Goal: Transaction & Acquisition: Subscribe to service/newsletter

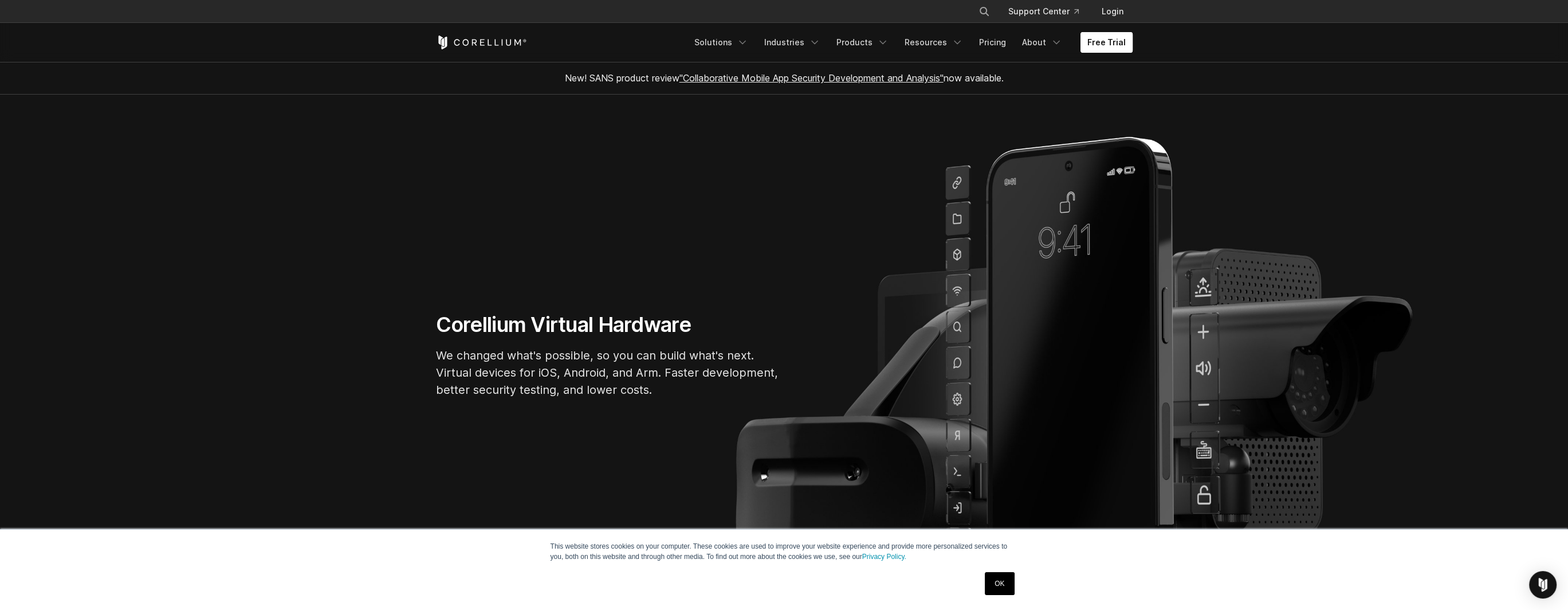
click at [1102, 47] on link "Free Trial" at bounding box center [1107, 42] width 52 height 20
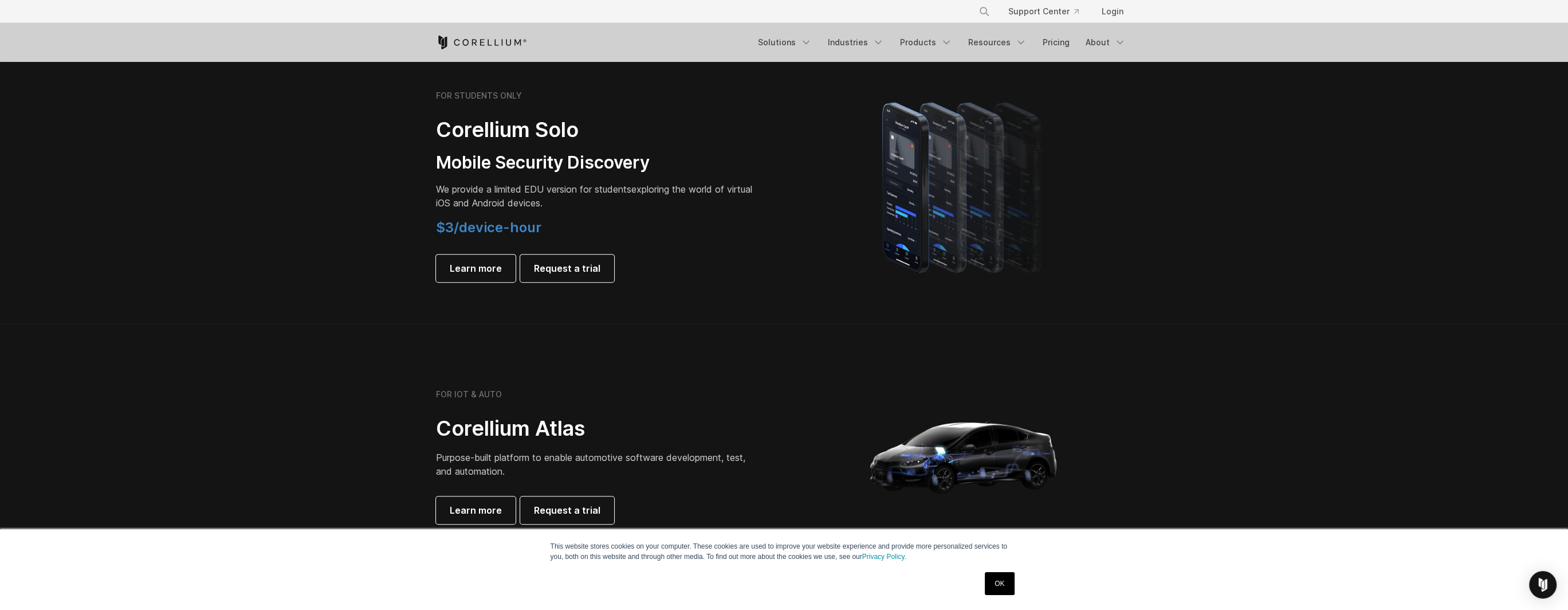
scroll to position [803, 0]
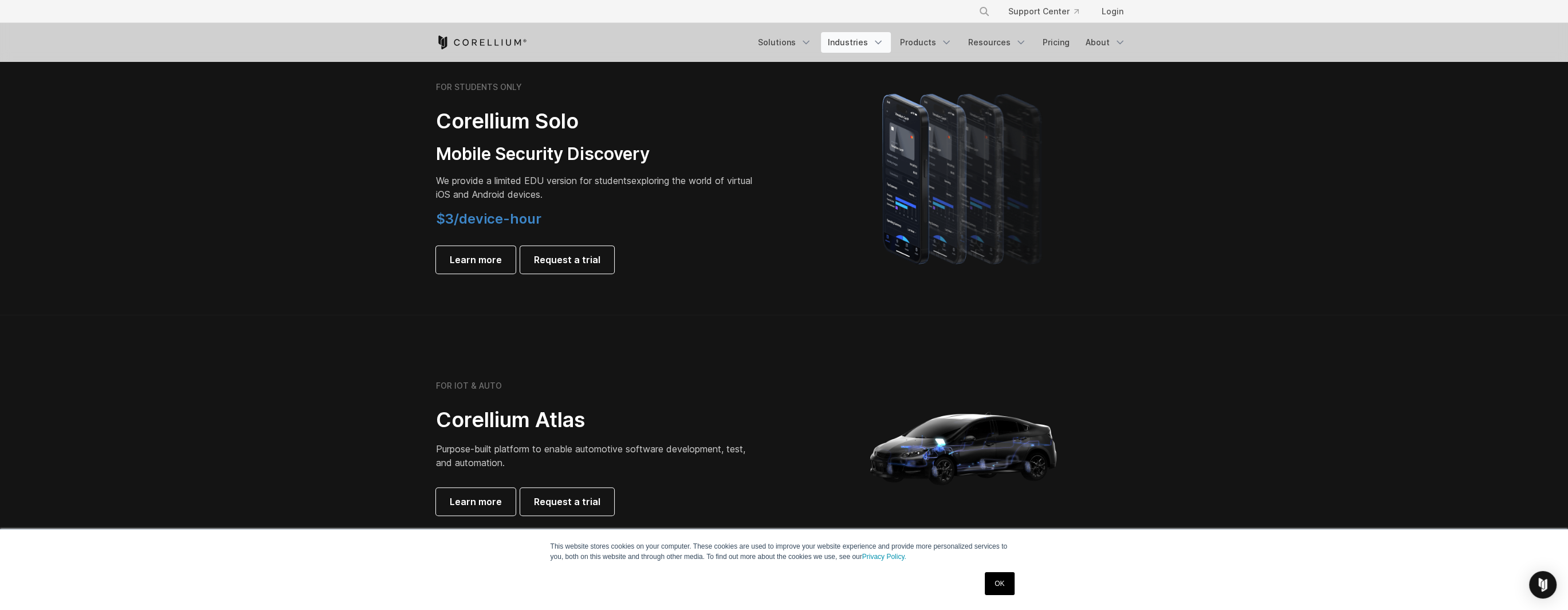
click at [868, 46] on link "Industries" at bounding box center [855, 42] width 70 height 20
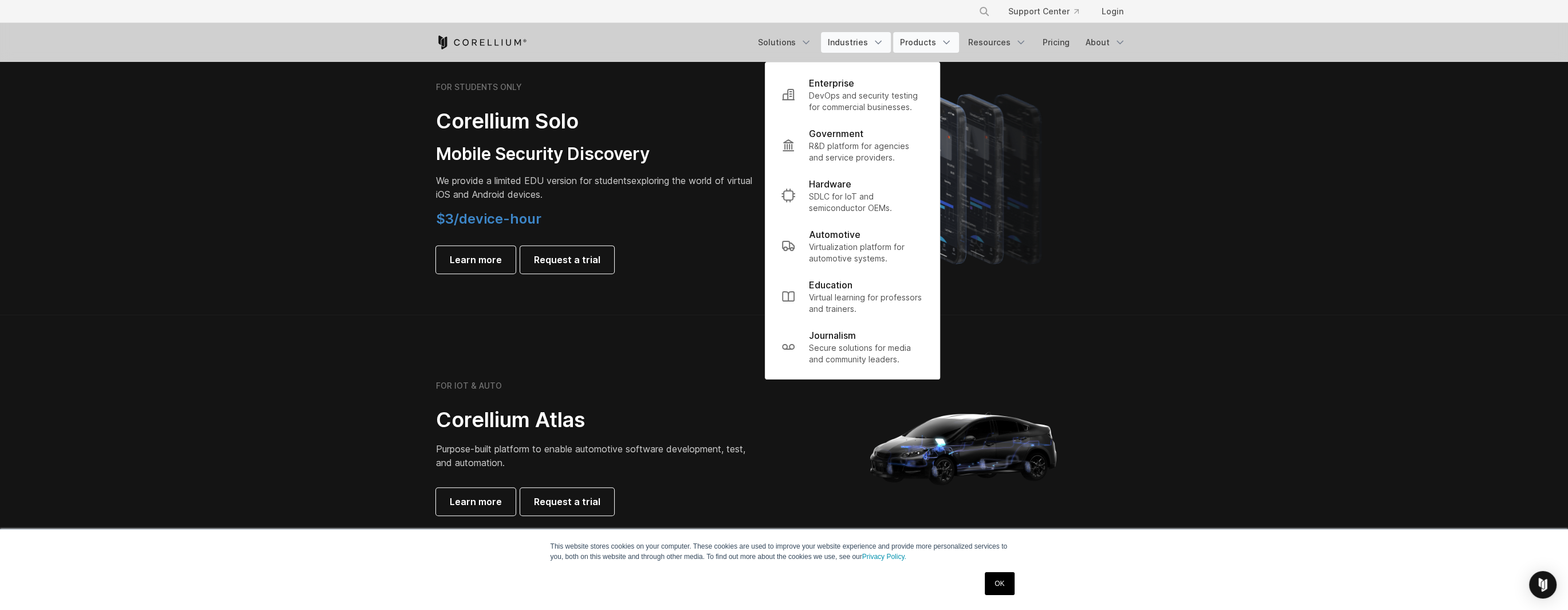
click at [932, 41] on link "Products" at bounding box center [926, 42] width 66 height 20
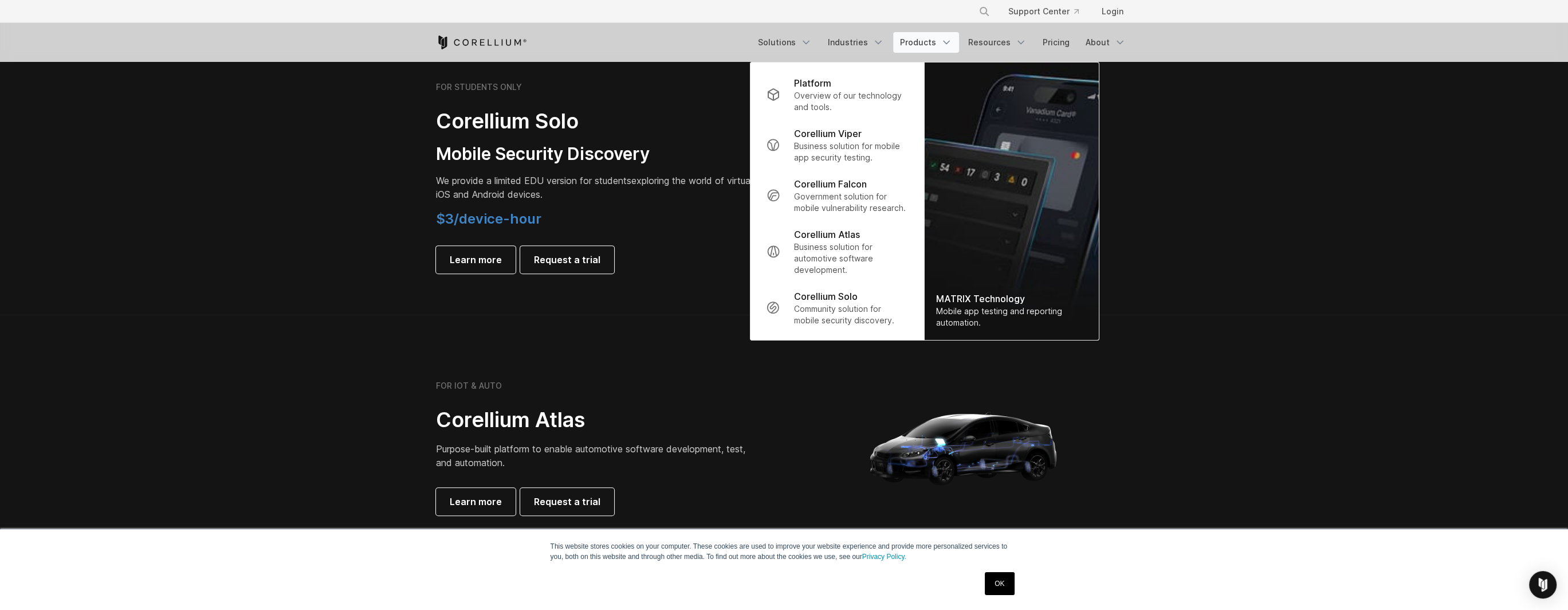
click at [1242, 199] on section "FOR STUDENTS ONLY Corellium Solo Mobile Security Discovery We provide a limited…" at bounding box center [784, 178] width 1568 height 274
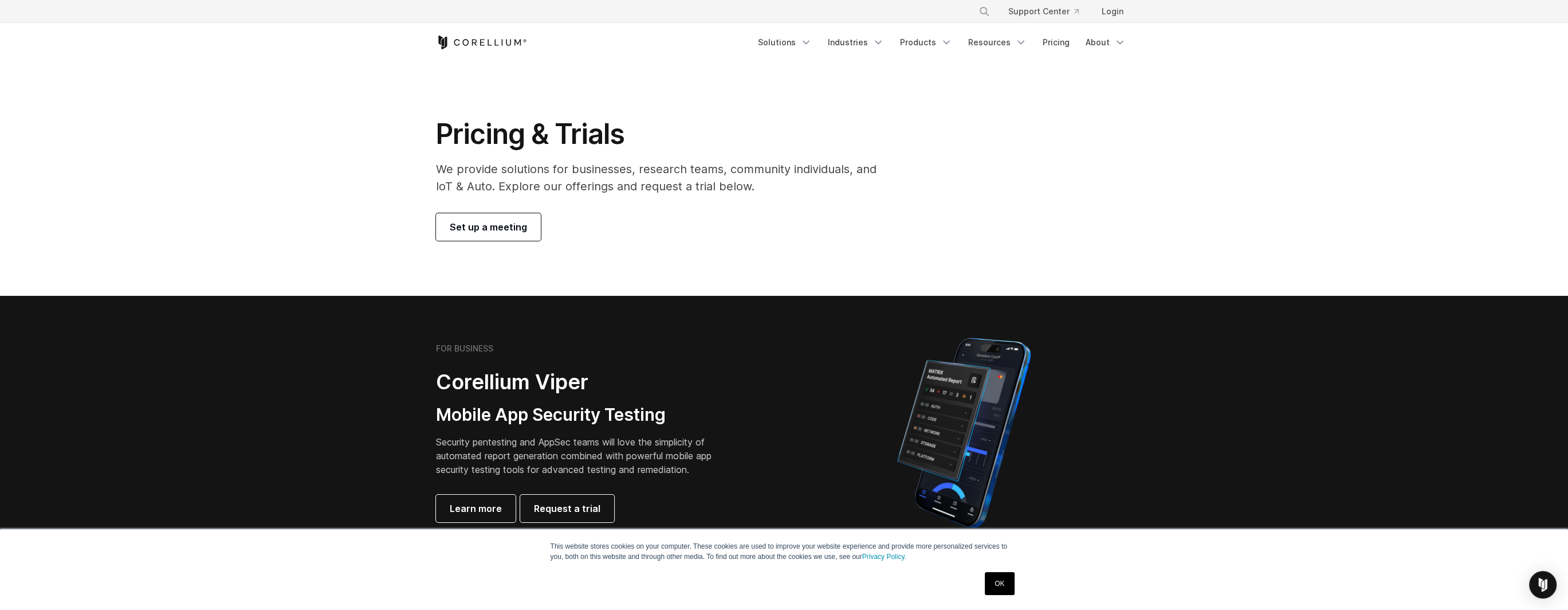
scroll to position [0, 0]
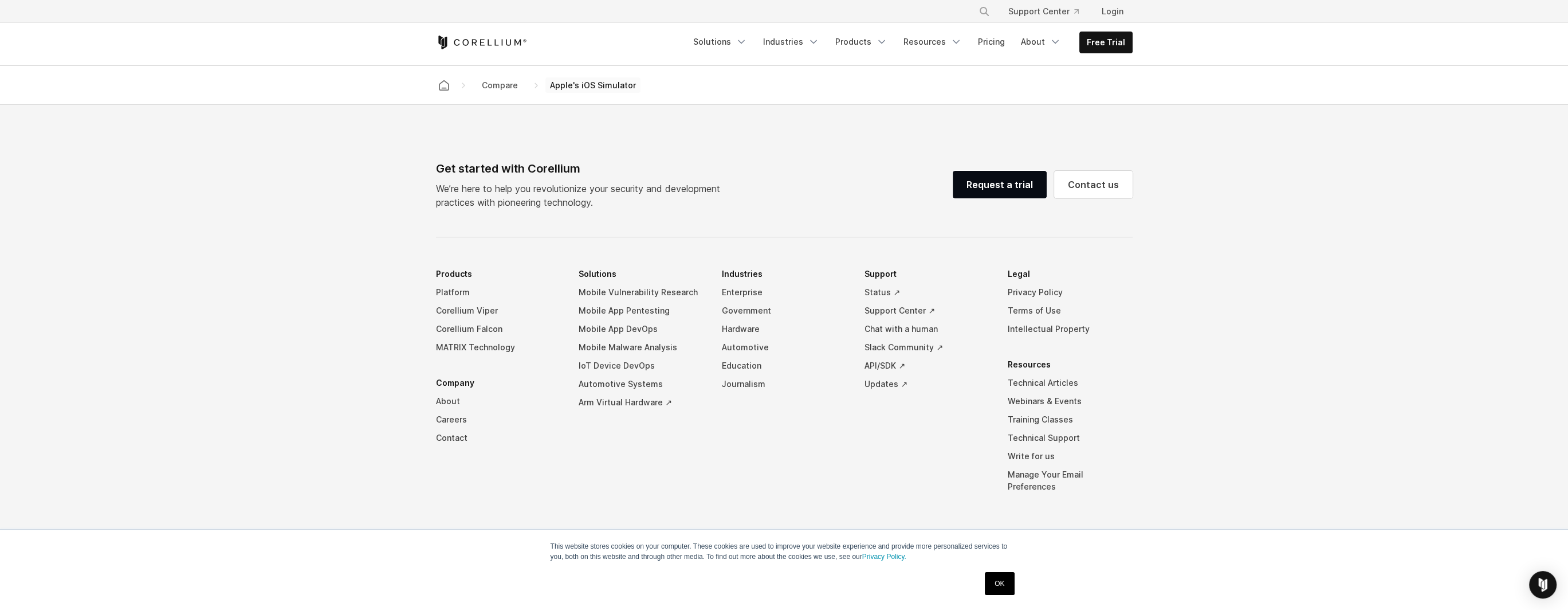
scroll to position [1200, 0]
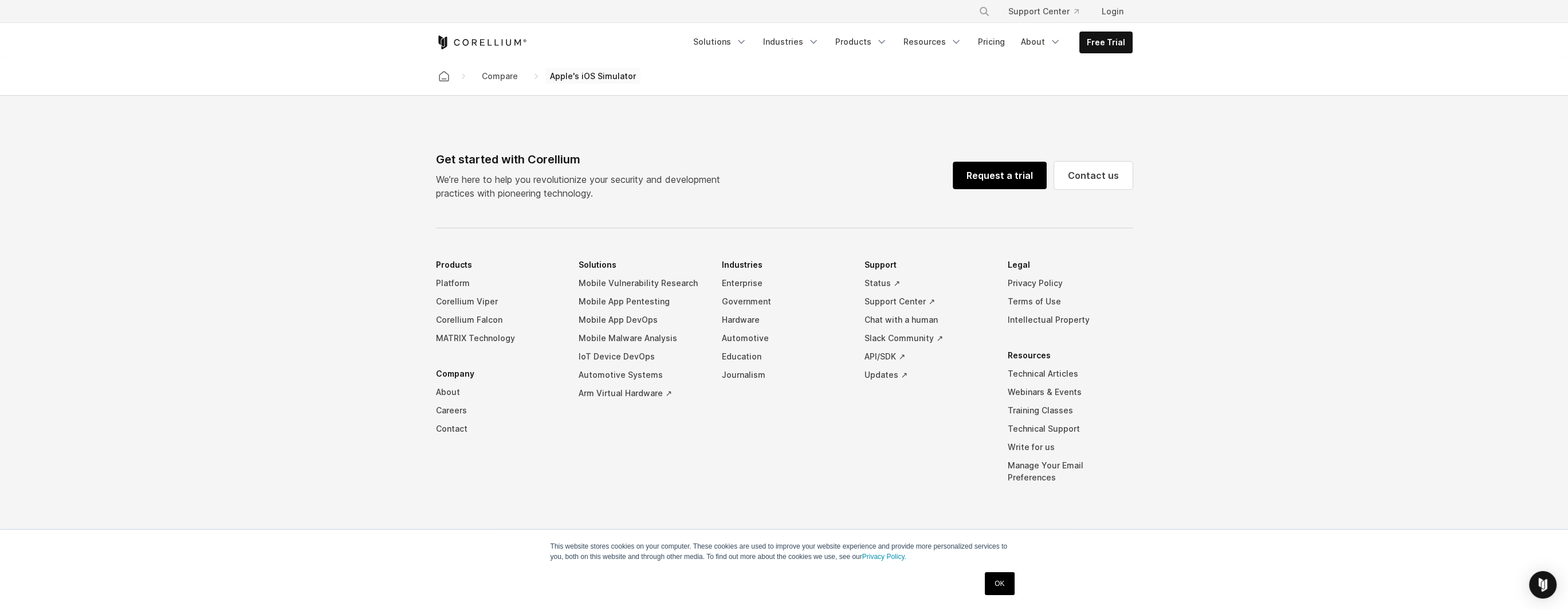
click at [1001, 189] on link "Request a trial" at bounding box center [999, 175] width 94 height 28
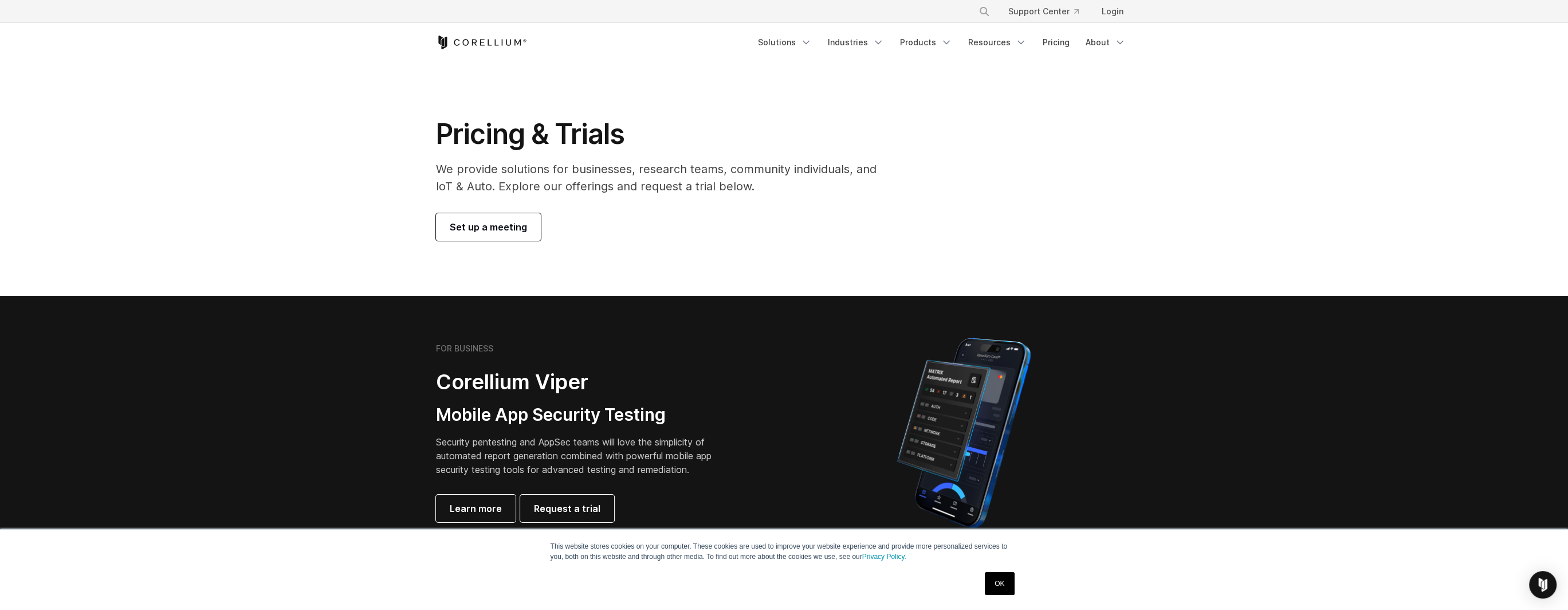
click at [494, 234] on link "Set up a meeting" at bounding box center [488, 227] width 105 height 28
